Goal: Task Accomplishment & Management: Use online tool/utility

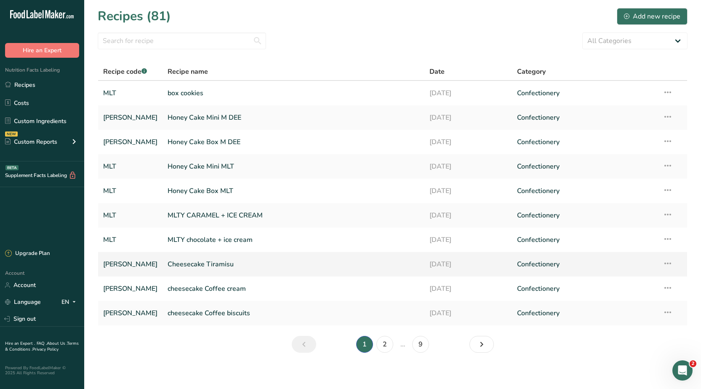
click at [182, 265] on link "Cheesecake Tiramisu" at bounding box center [294, 264] width 252 height 18
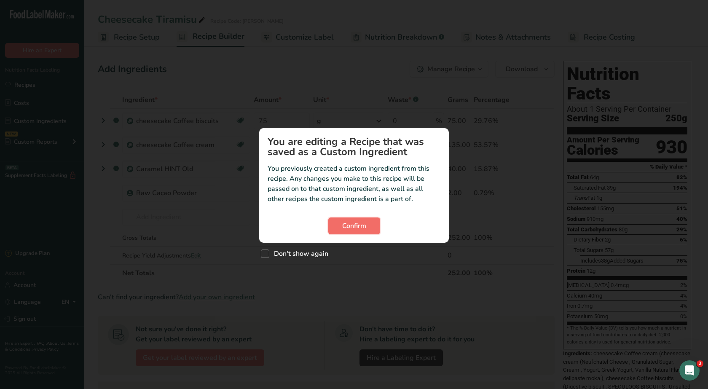
click at [348, 233] on button "Confirm" at bounding box center [354, 225] width 52 height 17
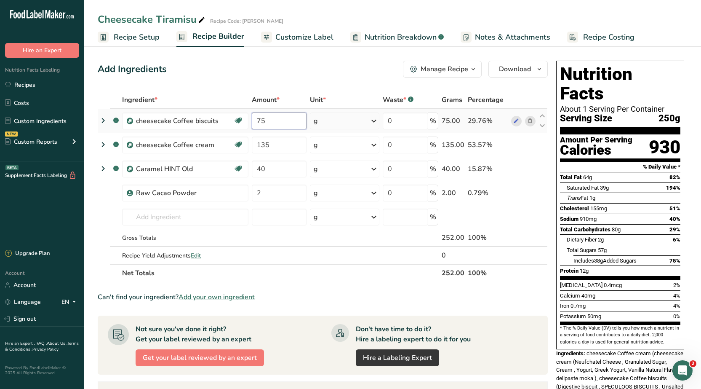
click at [259, 121] on input "75" at bounding box center [279, 120] width 55 height 17
type input "85"
click at [265, 146] on div "Ingredient * Amount * Unit * Waste * .a-a{fill:#347362;}.b-a{fill:#fff;} Grams …" at bounding box center [323, 186] width 450 height 191
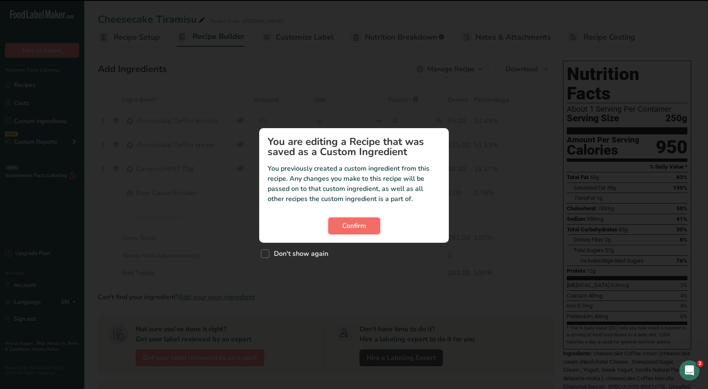
click at [342, 224] on span "Confirm" at bounding box center [354, 226] width 24 height 10
click at [351, 223] on span "Confirm" at bounding box center [354, 226] width 24 height 10
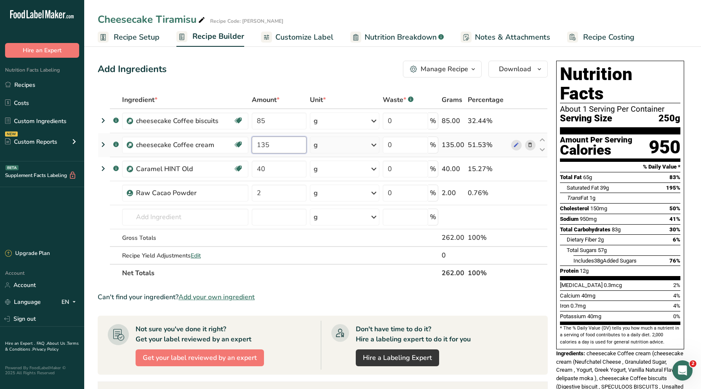
click at [265, 146] on input "135" at bounding box center [279, 144] width 55 height 17
type input "115"
click at [282, 167] on div "Ingredient * Amount * Unit * Waste * .a-a{fill:#347362;}.b-a{fill:#fff;} Grams …" at bounding box center [323, 186] width 450 height 191
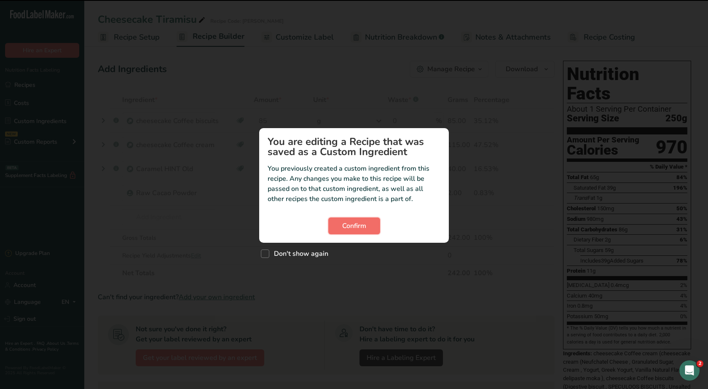
click at [336, 233] on button "Confirm" at bounding box center [354, 225] width 52 height 17
click at [607, 251] on div "Custom ingredient modal" at bounding box center [354, 194] width 708 height 389
click at [345, 230] on span "Confirm" at bounding box center [354, 226] width 24 height 10
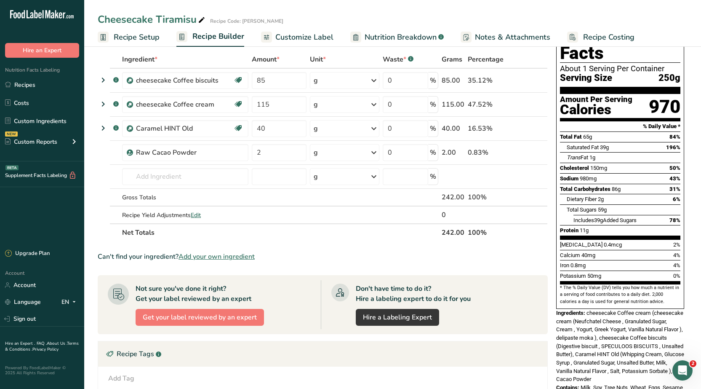
scroll to position [84, 0]
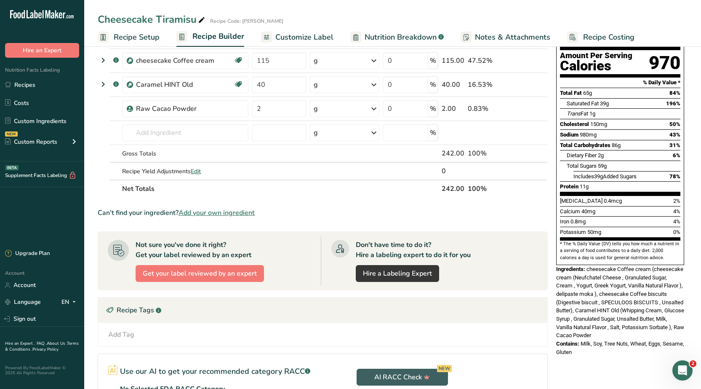
drag, startPoint x: 461, startPoint y: 213, endPoint x: 464, endPoint y: 206, distance: 7.7
click at [462, 210] on div "Can't find your ingredient? Add your own ingredient" at bounding box center [323, 213] width 450 height 10
click at [465, 205] on section "Ingredient * Amount * Unit * Waste * .a-a{fill:#347362;}.b-a{fill:#fff;} Grams …" at bounding box center [323, 233] width 450 height 453
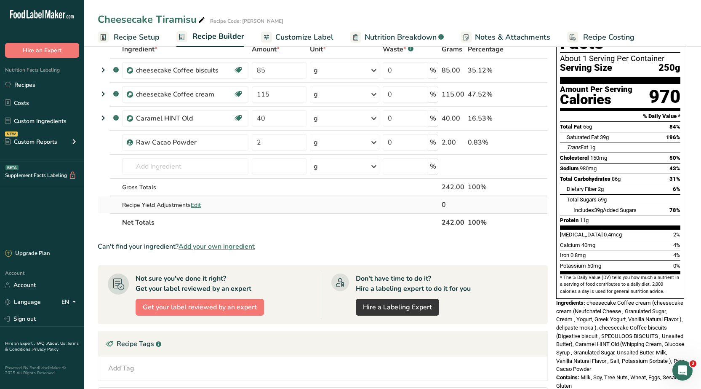
scroll to position [0, 0]
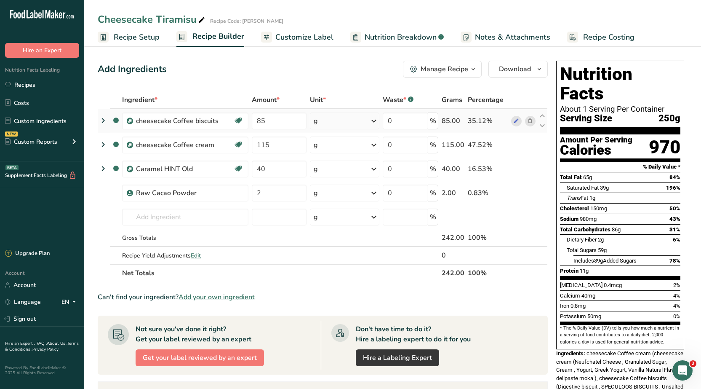
click at [101, 118] on icon at bounding box center [103, 120] width 10 height 15
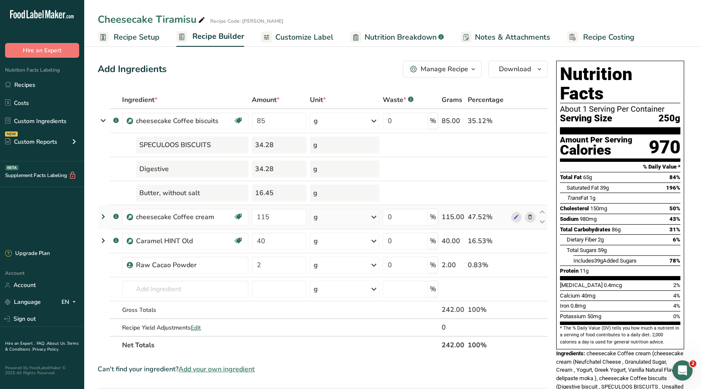
click at [106, 220] on icon at bounding box center [103, 216] width 10 height 15
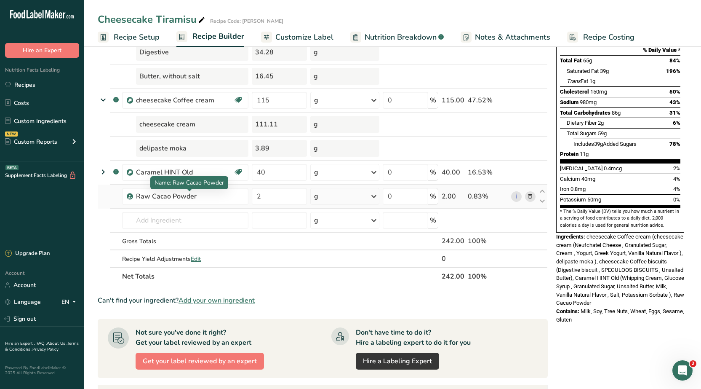
scroll to position [126, 0]
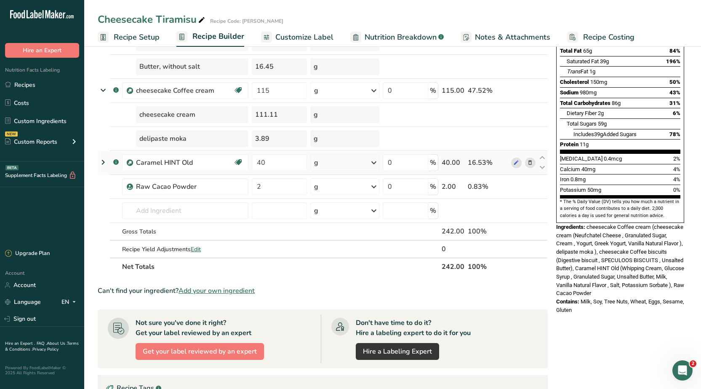
click at [104, 160] on icon at bounding box center [103, 162] width 10 height 15
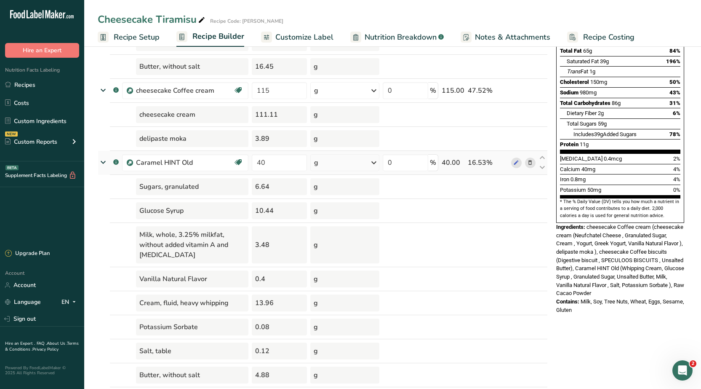
click at [103, 163] on icon at bounding box center [103, 162] width 15 height 10
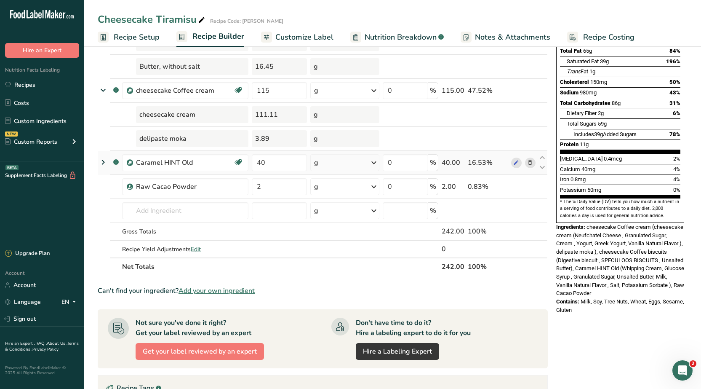
click at [104, 166] on icon at bounding box center [103, 162] width 10 height 15
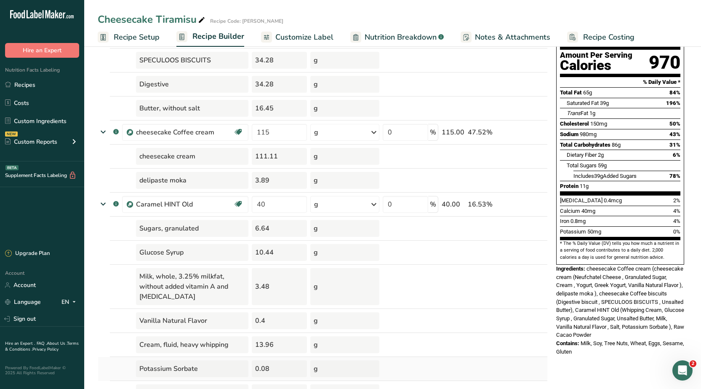
scroll to position [84, 0]
click at [209, 163] on div "cheesecake cream" at bounding box center [192, 156] width 112 height 17
click at [200, 181] on div "delipaste moka" at bounding box center [192, 180] width 112 height 17
click at [153, 187] on div "delipaste moka" at bounding box center [192, 180] width 112 height 17
click at [157, 181] on div "delipaste moka" at bounding box center [192, 180] width 112 height 17
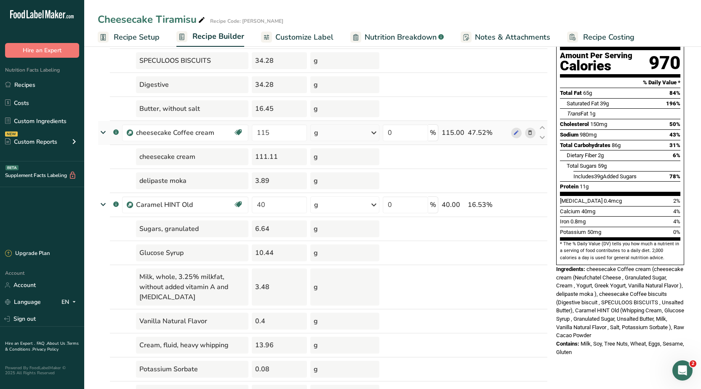
click at [103, 133] on icon at bounding box center [103, 132] width 15 height 10
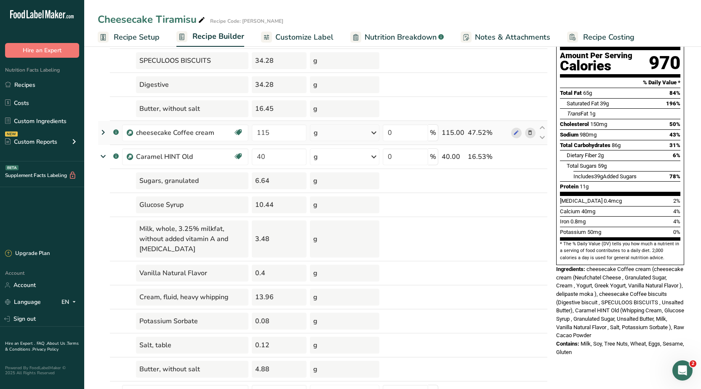
click at [103, 133] on icon at bounding box center [103, 132] width 10 height 15
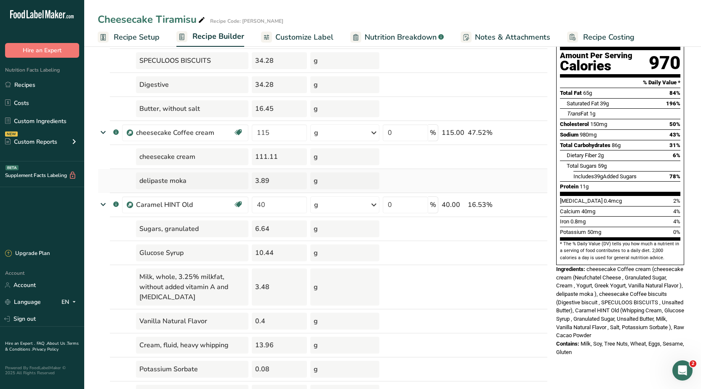
click at [444, 179] on td at bounding box center [453, 181] width 26 height 24
click at [323, 159] on div "g" at bounding box center [344, 156] width 69 height 17
click at [182, 182] on div "delipaste moka" at bounding box center [192, 180] width 112 height 17
click at [187, 181] on div "delipaste moka" at bounding box center [192, 180] width 112 height 17
drag, startPoint x: 186, startPoint y: 180, endPoint x: 120, endPoint y: 189, distance: 67.1
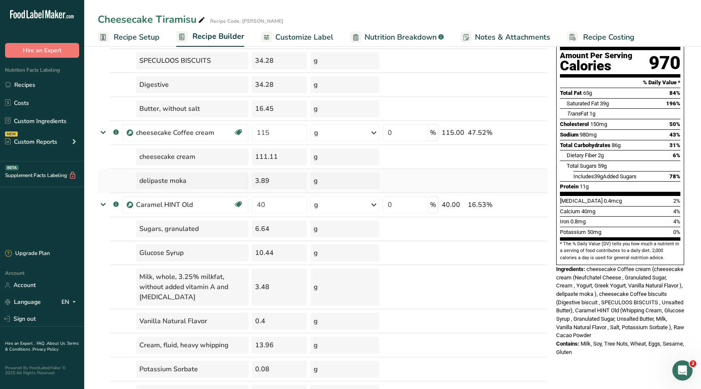
click at [120, 189] on tr "delipaste moka 3.89 g" at bounding box center [322, 181] width 449 height 24
copy tr "delipaste moka"
click at [27, 86] on link "Recipes" at bounding box center [42, 85] width 84 height 16
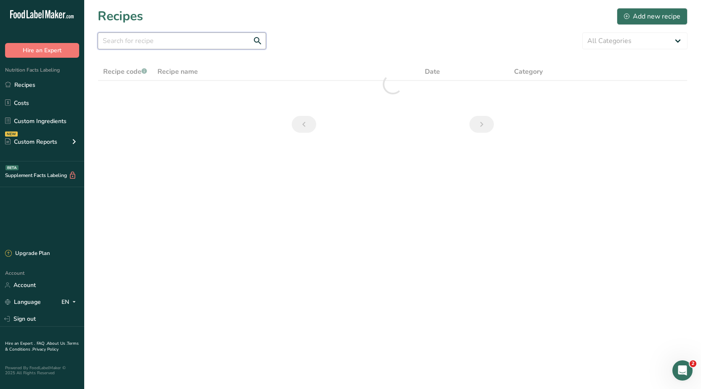
click at [223, 35] on input "text" at bounding box center [182, 40] width 168 height 17
paste input "delipaste moka"
type input "delipaste moka"
